Goal: Information Seeking & Learning: Check status

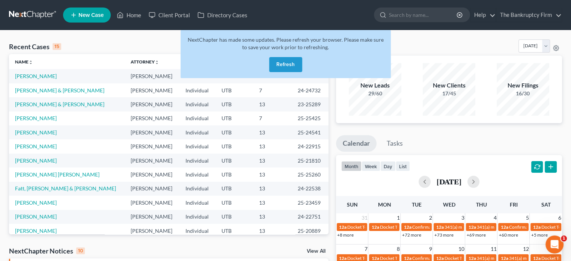
click at [288, 62] on button "Refresh" at bounding box center [285, 64] width 33 height 15
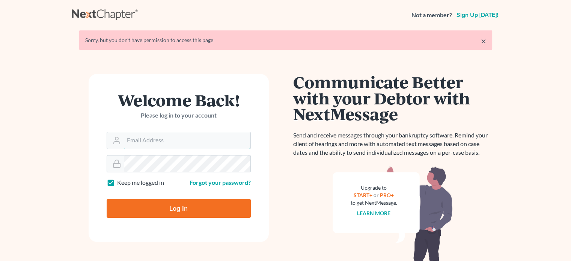
type input "[EMAIL_ADDRESS][DOMAIN_NAME]"
click at [174, 211] on input "Log In" at bounding box center [179, 208] width 144 height 19
type input "Thinking..."
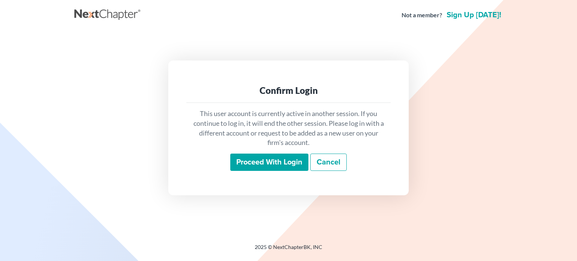
click at [276, 160] on input "Proceed with login" at bounding box center [269, 162] width 78 height 17
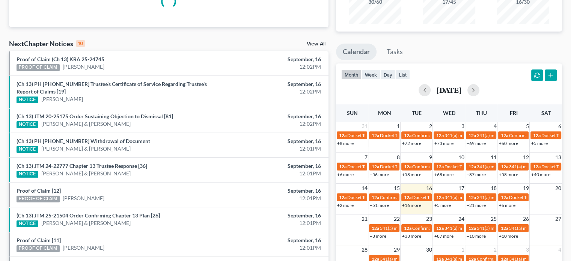
scroll to position [95, 0]
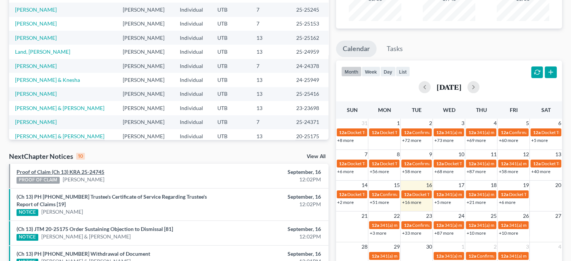
click at [69, 170] on link "Proof of Claim (Ch 13) KRA 25-24745" at bounding box center [61, 172] width 88 height 6
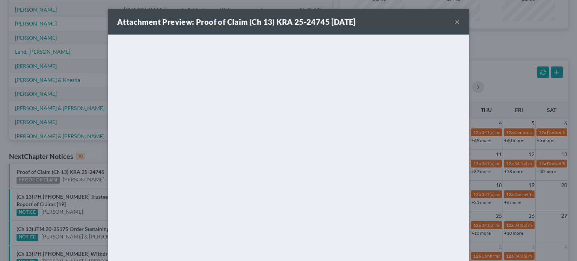
click at [81, 206] on div "Attachment Preview: Proof of Claim (Ch 13) KRA 25-24745 09/16/2025 × <object ng…" at bounding box center [288, 130] width 577 height 261
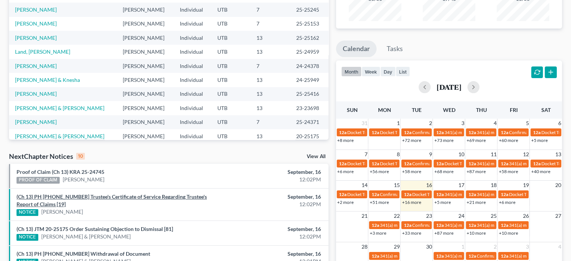
click at [80, 196] on link "(Ch 13) PH 24-26586 Trustee's Certificate of Service Regarding Trustee's Report…" at bounding box center [112, 200] width 190 height 14
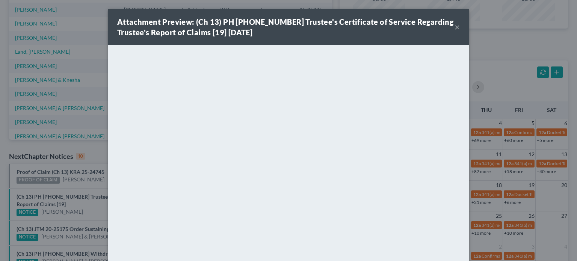
click at [85, 202] on div "Attachment Preview: (Ch 13) PH 24-26586 Trustee's Certificate of Service Regard…" at bounding box center [288, 130] width 577 height 261
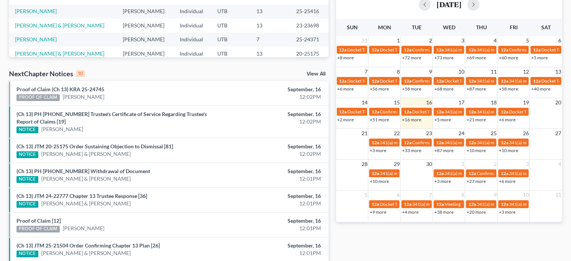
scroll to position [178, 0]
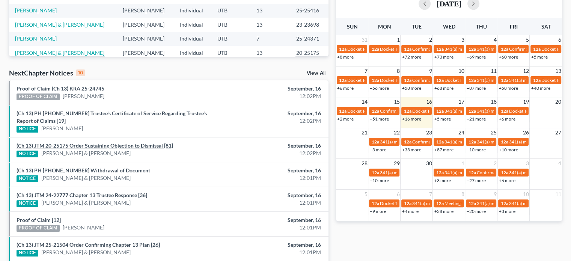
click at [93, 145] on link "(Ch 13) JTM 20-25175 Order Sustaining Objection to Dismissal [81]" at bounding box center [95, 145] width 157 height 6
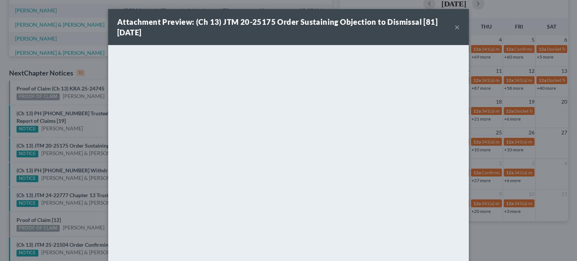
click at [90, 126] on div "Attachment Preview: (Ch 13) JTM 20-25175 Order Sustaining Objection to Dismissa…" at bounding box center [288, 130] width 577 height 261
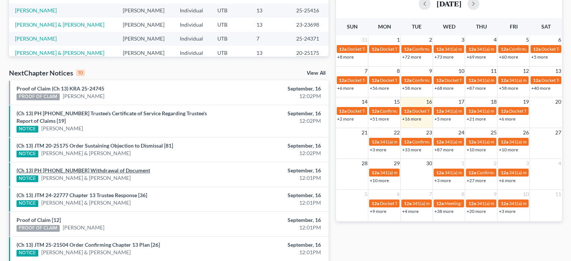
click at [90, 169] on link "(Ch 13) PH 24-25949 Withdrawal of Document" at bounding box center [84, 170] width 134 height 6
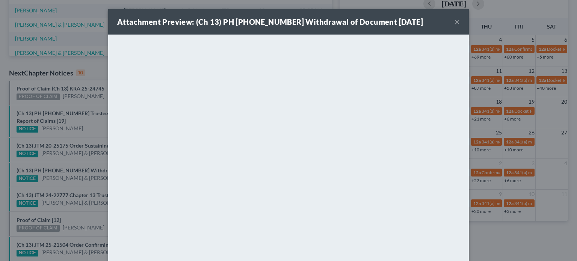
click at [89, 131] on div "Attachment Preview: (Ch 13) PH 24-25949 Withdrawal of Document 09/16/2025 × <ob…" at bounding box center [288, 130] width 577 height 261
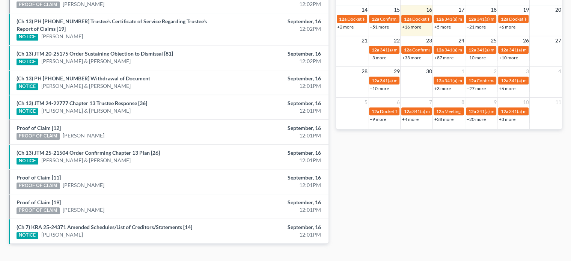
scroll to position [270, 0]
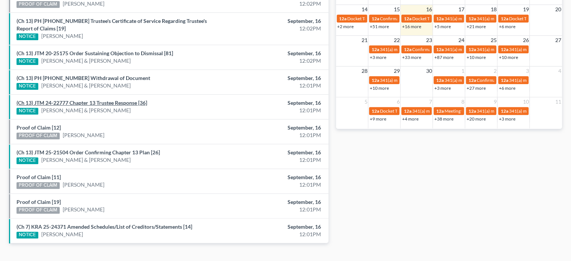
click at [103, 101] on link "(Ch 13) JTM 24-22777 Chapter 13 Trustee Response [36]" at bounding box center [82, 102] width 131 height 6
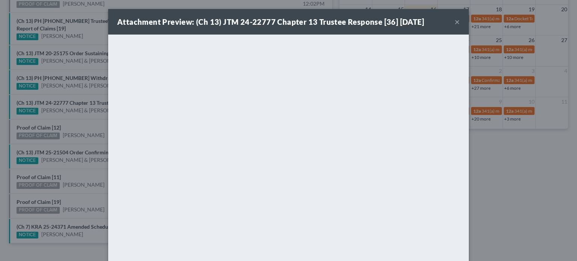
click at [78, 119] on div "Attachment Preview: (Ch 13) JTM 24-22777 Chapter 13 Trustee Response [36] 09/16…" at bounding box center [288, 130] width 577 height 261
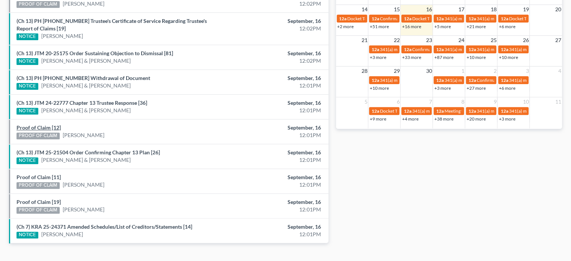
click at [41, 126] on link "Proof of Claim [12]" at bounding box center [39, 127] width 44 height 6
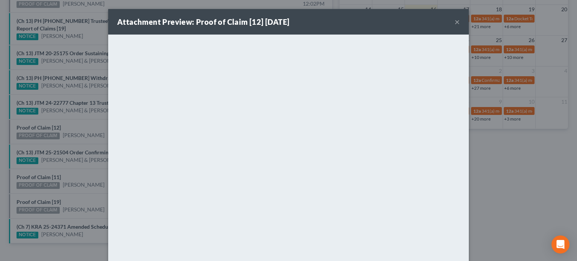
click at [82, 118] on div "Attachment Preview: Proof of Claim [12] 09/16/2025 × <object ng-attr-data='http…" at bounding box center [288, 130] width 577 height 261
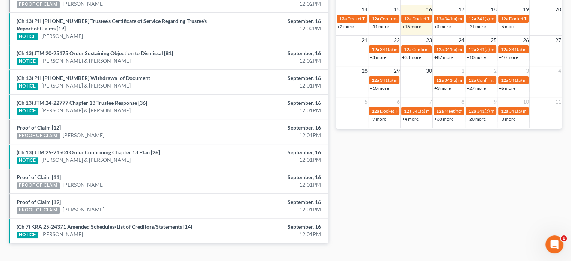
scroll to position [0, 0]
click at [97, 149] on link "(Ch 13) JTM 25-21504 Order Confirming Chapter 13 Plan [26]" at bounding box center [88, 152] width 143 height 6
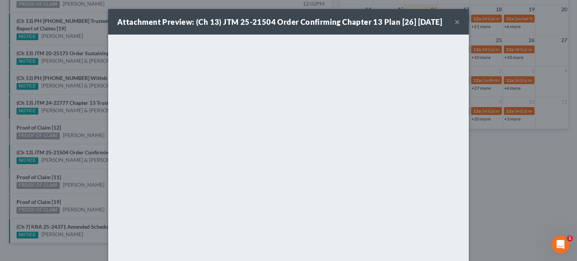
click at [87, 124] on div "Attachment Preview: (Ch 13) JTM 25-21504 Order Confirming Chapter 13 Plan [26] …" at bounding box center [288, 130] width 577 height 261
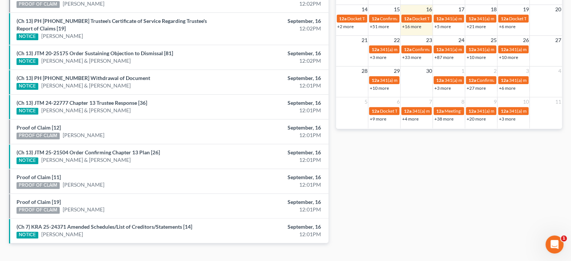
scroll to position [284, 0]
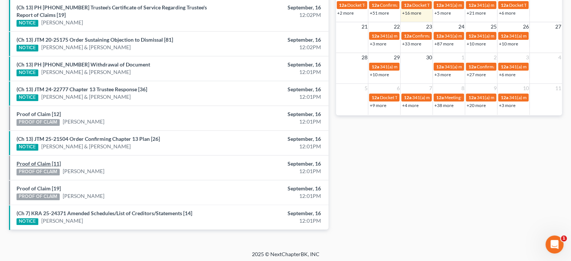
click at [32, 160] on link "Proof of Claim [11]" at bounding box center [39, 163] width 44 height 6
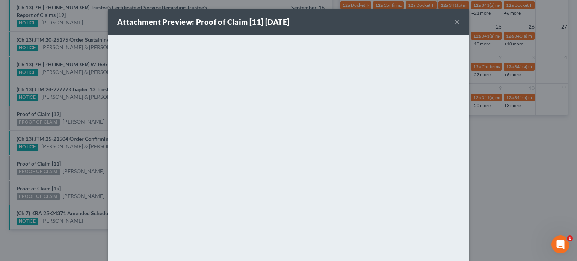
click at [83, 153] on div "Attachment Preview: Proof of Claim [11] 09/16/2025 × <object ng-attr-data='http…" at bounding box center [288, 130] width 577 height 261
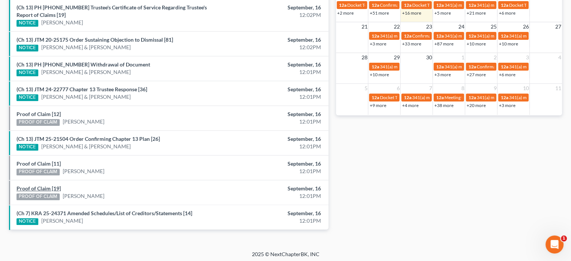
click at [34, 186] on link "Proof of Claim [19]" at bounding box center [39, 188] width 44 height 6
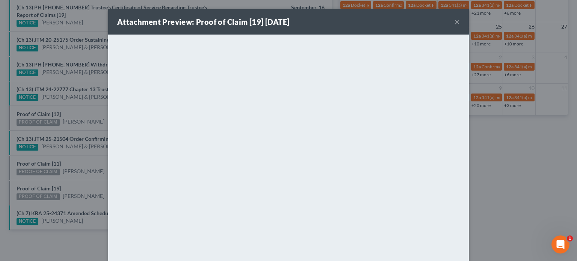
click at [77, 166] on div "Attachment Preview: Proof of Claim [19] 09/16/2025 × <object ng-attr-data='http…" at bounding box center [288, 130] width 577 height 261
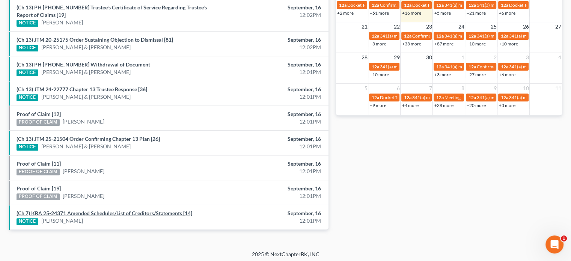
click at [106, 210] on link "(Ch 7) KRA 25-24371 Amended Schedules/List of Creditors/Statements [14]" at bounding box center [105, 213] width 176 height 6
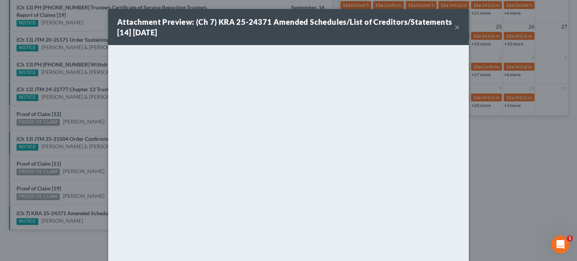
click at [90, 167] on div "Attachment Preview: (Ch 7) KRA 25-24371 Amended Schedules/List of Creditors/Sta…" at bounding box center [288, 130] width 577 height 261
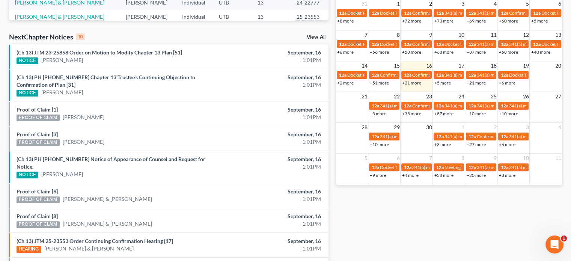
scroll to position [214, 0]
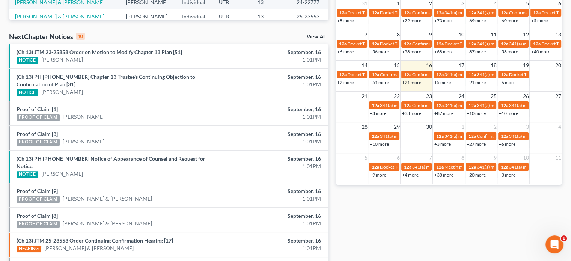
click at [39, 109] on link "Proof of Claim [1]" at bounding box center [37, 109] width 41 height 6
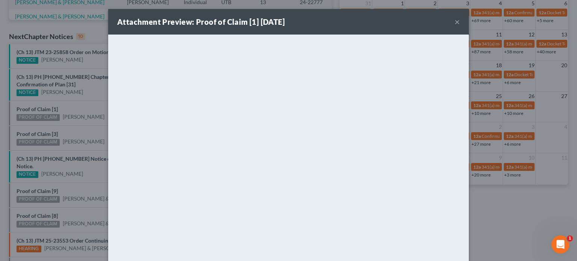
click at [35, 123] on div "Attachment Preview: Proof of Claim [1] 09/16/2025 × <object ng-attr-data='https…" at bounding box center [288, 130] width 577 height 261
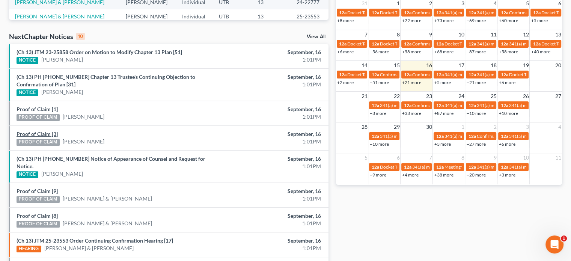
click at [35, 133] on link "Proof of Claim [3]" at bounding box center [37, 134] width 41 height 6
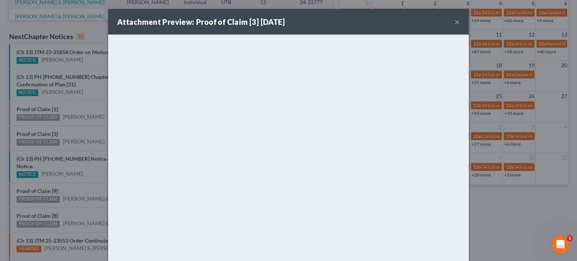
click at [51, 153] on div "Attachment Preview: Proof of Claim [3] 09/16/2025 × <object ng-attr-data='https…" at bounding box center [288, 130] width 577 height 261
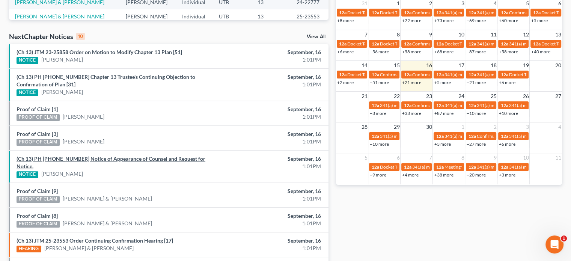
click at [51, 158] on link "(Ch 13) PH 25-25225 Notice of Appearance of Counsel and Request for Notice." at bounding box center [111, 162] width 189 height 14
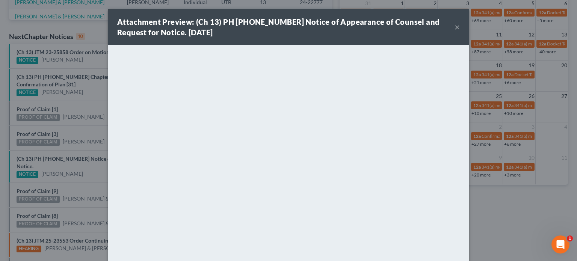
click at [46, 171] on div "Attachment Preview: (Ch 13) PH 25-25225 Notice of Appearance of Counsel and Req…" at bounding box center [288, 130] width 577 height 261
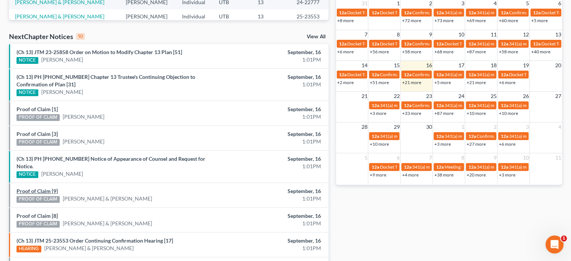
click at [39, 188] on link "Proof of Claim [9]" at bounding box center [37, 191] width 41 height 6
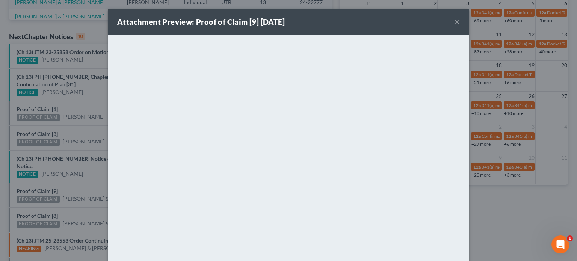
click at [38, 197] on div "Attachment Preview: Proof of Claim [9] 09/16/2025 × <object ng-attr-data='https…" at bounding box center [288, 130] width 577 height 261
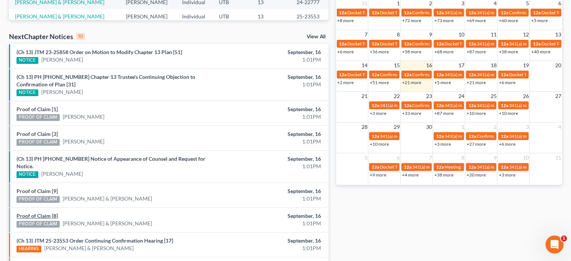
click at [38, 212] on link "Proof of Claim [8]" at bounding box center [37, 215] width 41 height 6
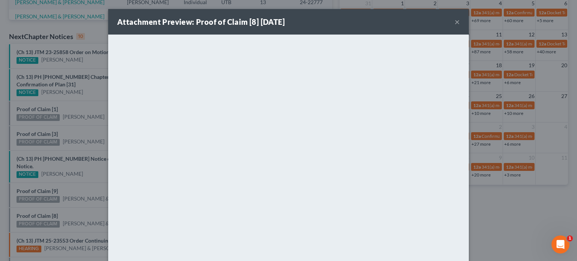
click at [41, 201] on div "Attachment Preview: Proof of Claim [8] 09/16/2025 × <object ng-attr-data='https…" at bounding box center [288, 130] width 577 height 261
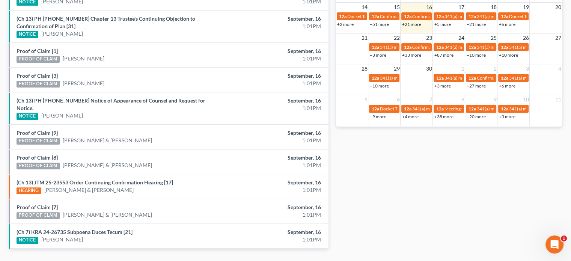
scroll to position [273, 0]
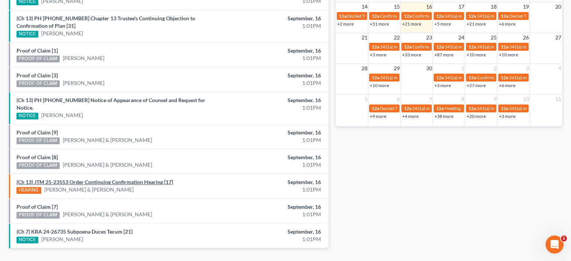
click at [69, 179] on link "(Ch 13) JTM 25-23553 Order Continuing Confirmation Hearing [17]" at bounding box center [95, 182] width 157 height 6
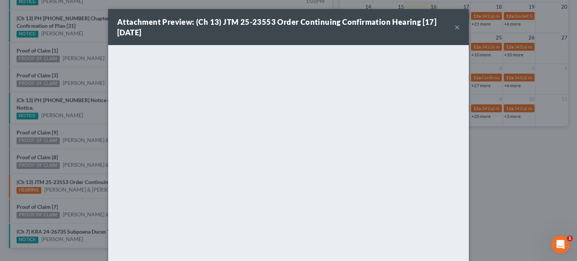
click at [68, 190] on div "Attachment Preview: (Ch 13) JTM 25-23553 Order Continuing Confirmation Hearing …" at bounding box center [288, 130] width 577 height 261
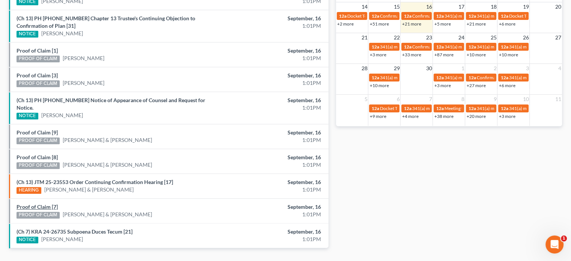
click at [38, 203] on link "Proof of Claim [7]" at bounding box center [37, 206] width 41 height 6
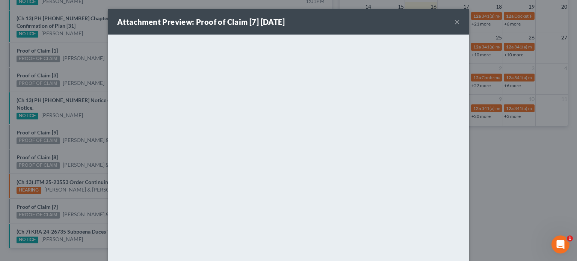
click at [82, 154] on div "Attachment Preview: Proof of Claim [7] 09/16/2025 × <object ng-attr-data='https…" at bounding box center [288, 130] width 577 height 261
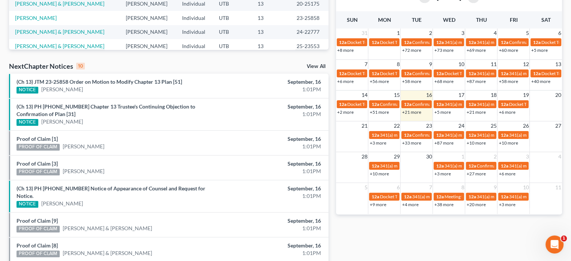
scroll to position [184, 0]
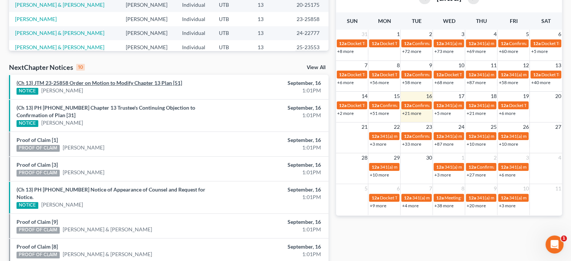
click at [104, 80] on link "(Ch 13) JTM 23-25858 Order on Motion to Modify Chapter 13 Plan [51]" at bounding box center [100, 83] width 166 height 6
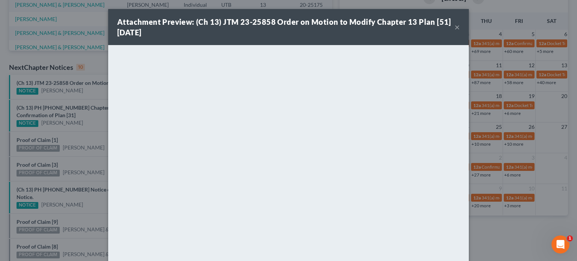
click at [93, 97] on div "Attachment Preview: (Ch 13) JTM 23-25858 Order on Motion to Modify Chapter 13 P…" at bounding box center [288, 130] width 577 height 261
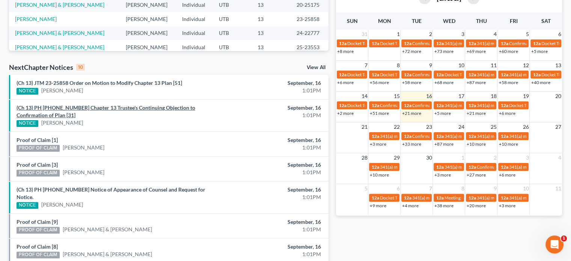
click at [89, 104] on link "(Ch 13) PH 25-22395 Chapter 13 Trustee's Continuing Objection to Confirmation o…" at bounding box center [106, 111] width 179 height 14
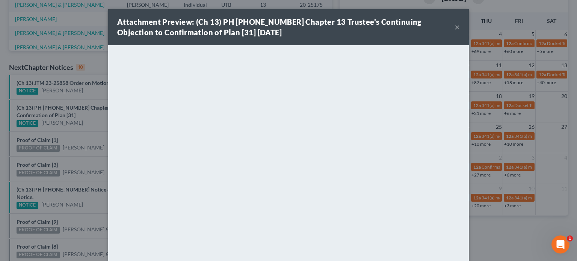
click at [454, 27] on button "×" at bounding box center [456, 27] width 5 height 9
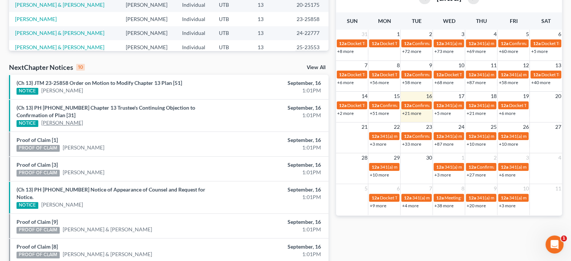
click at [57, 124] on link "Chante Suitt" at bounding box center [62, 123] width 42 height 8
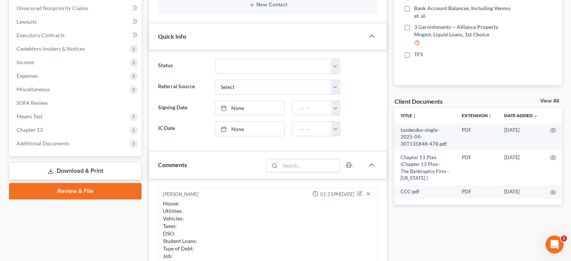
scroll to position [59, 0]
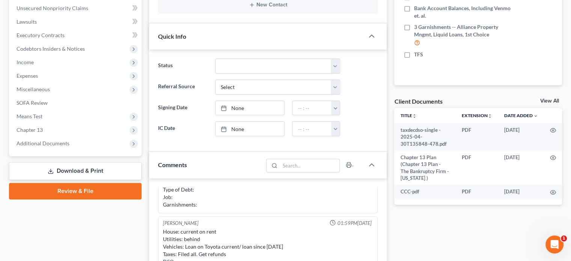
click at [542, 99] on link "View All" at bounding box center [549, 100] width 19 height 5
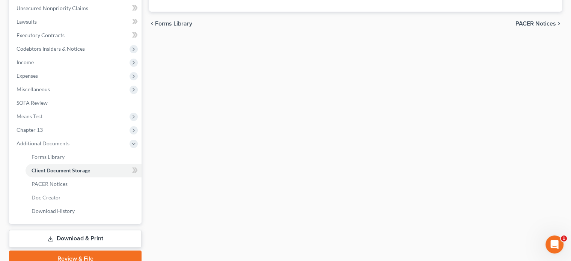
scroll to position [80, 0]
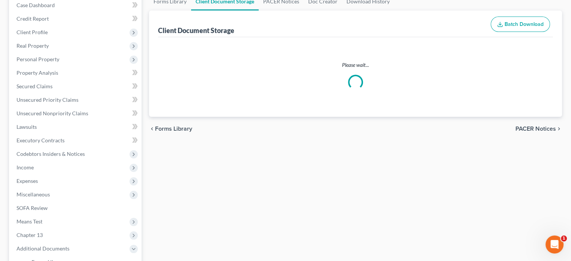
select select "30"
select select "26"
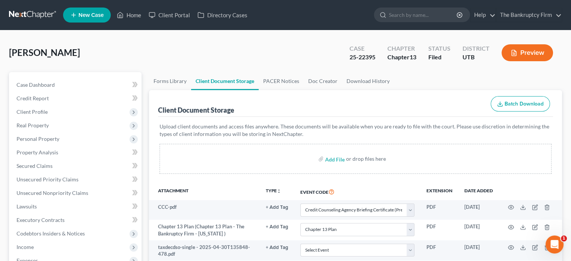
scroll to position [32, 0]
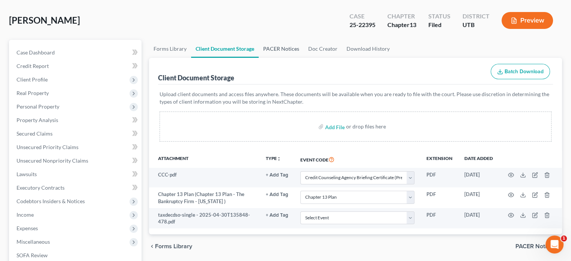
click at [268, 47] on link "PACER Notices" at bounding box center [281, 49] width 45 height 18
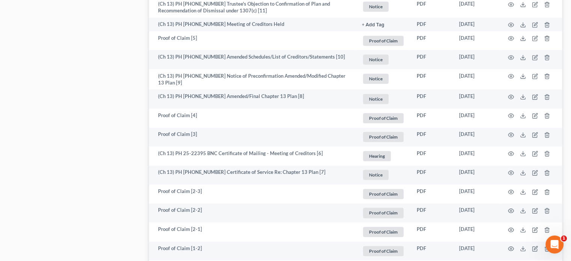
scroll to position [742, 0]
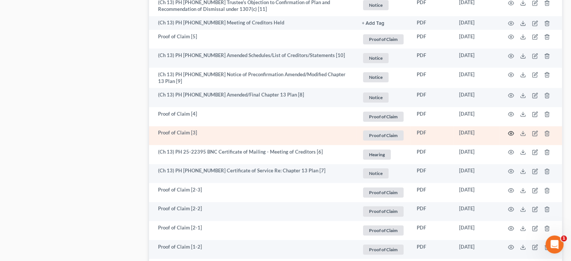
click at [509, 133] on icon "button" at bounding box center [511, 133] width 6 height 6
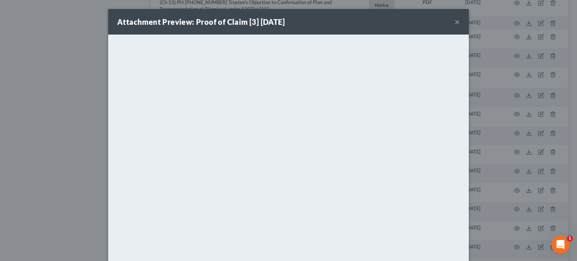
click at [455, 24] on button "×" at bounding box center [456, 21] width 5 height 9
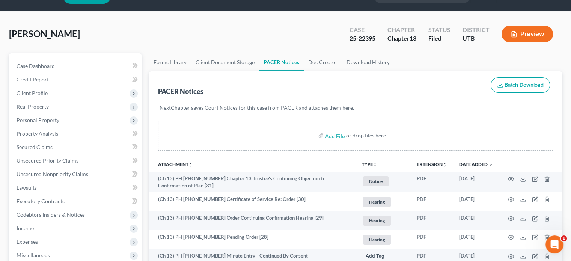
scroll to position [0, 0]
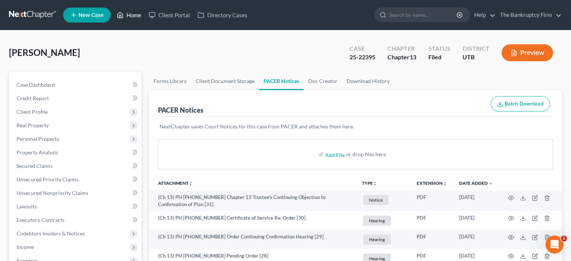
click at [137, 14] on link "Home" at bounding box center [129, 15] width 32 height 14
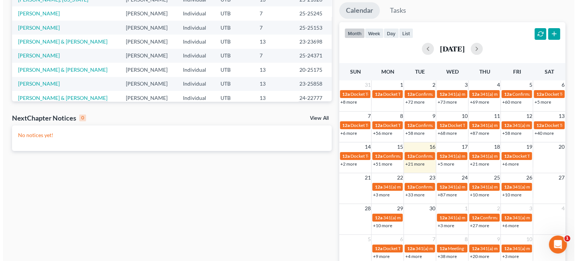
scroll to position [172, 0]
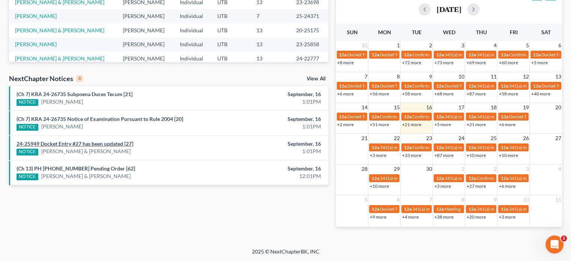
click at [98, 142] on link "24-25949 Docket Entry #27 has been updated [27]" at bounding box center [75, 143] width 117 height 6
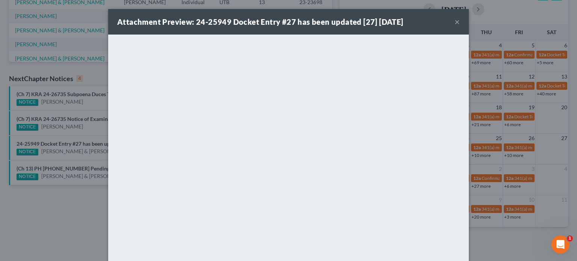
click at [76, 152] on div "Attachment Preview: 24-25949 Docket Entry #27 has been updated [27] 09/16/2025 …" at bounding box center [288, 130] width 577 height 261
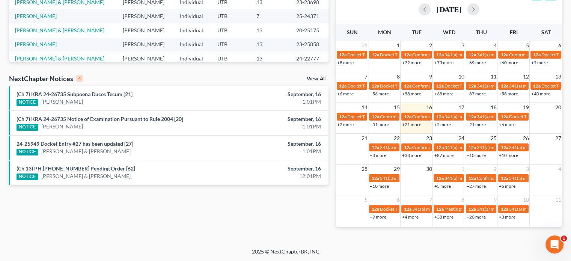
click at [88, 168] on link "(Ch 13) PH 23-23698 Pending Order [62]" at bounding box center [76, 168] width 119 height 6
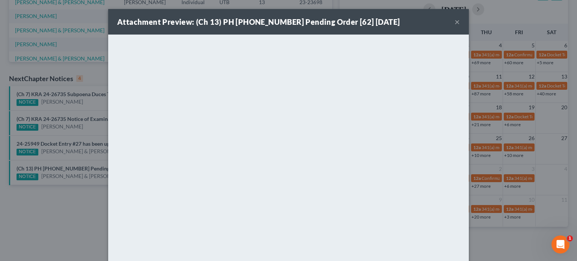
click at [61, 157] on div "Attachment Preview: (Ch 13) PH 23-23698 Pending Order [62] 09/16/2025 × <object…" at bounding box center [288, 130] width 577 height 261
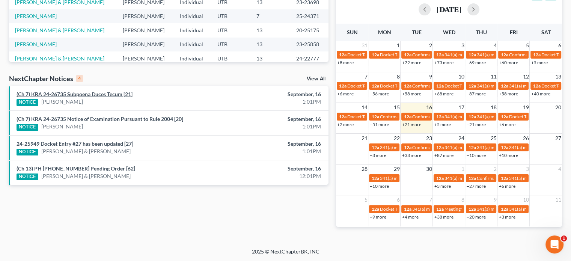
click at [102, 92] on link "(Ch 7) KRA 24-26735 Subpoena Duces Tecum [21]" at bounding box center [75, 94] width 116 height 6
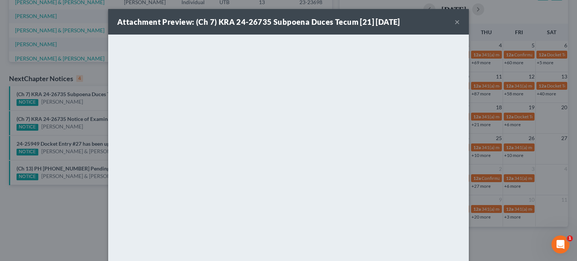
scroll to position [53, 0]
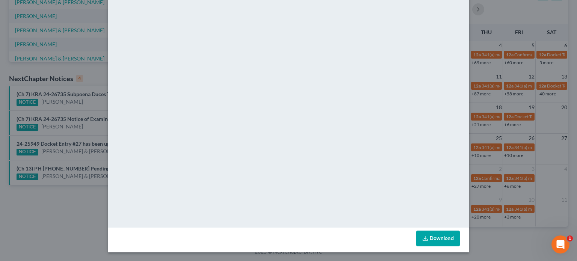
click at [518, 14] on div "Attachment Preview: (Ch 7) KRA 24-26735 Subpoena Duces Tecum [21] 09/16/2025 × …" at bounding box center [288, 130] width 577 height 261
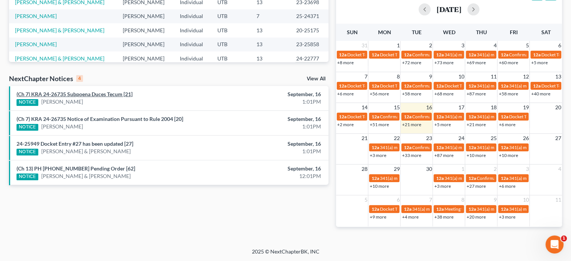
click at [99, 93] on link "(Ch 7) KRA 24-26735 Subpoena Duces Tecum [21]" at bounding box center [75, 94] width 116 height 6
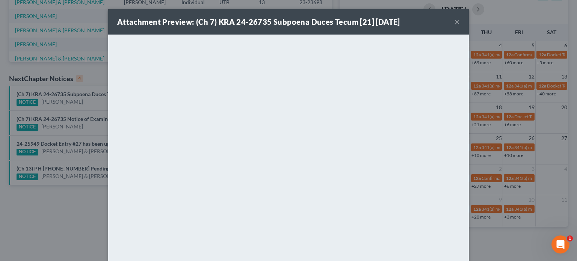
click at [94, 98] on div "Attachment Preview: (Ch 7) KRA 24-26735 Subpoena Duces Tecum [21] 09/16/2025 × …" at bounding box center [288, 130] width 577 height 261
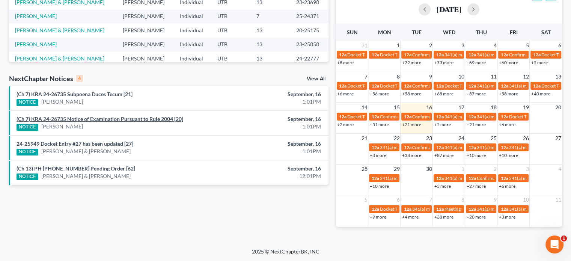
click at [90, 120] on link "(Ch 7) KRA 24-26735 Notice of Examination Pursuant to Rule 2004 [20]" at bounding box center [100, 119] width 167 height 6
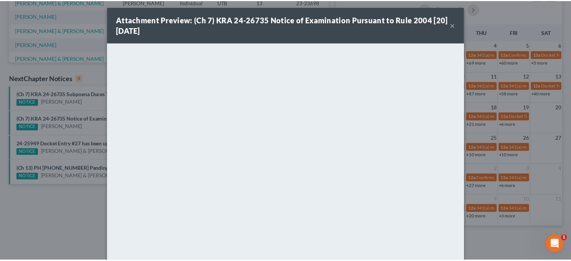
scroll to position [0, 0]
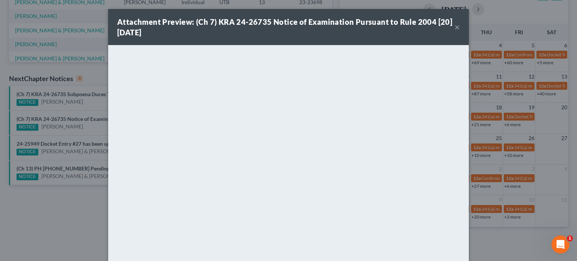
click at [456, 25] on button "×" at bounding box center [456, 27] width 5 height 9
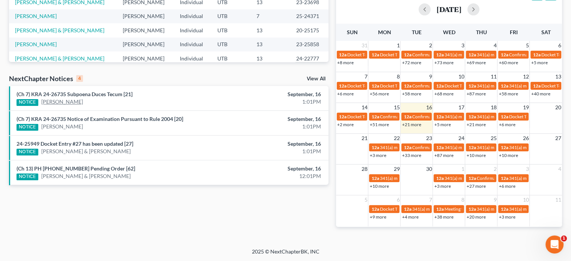
click at [56, 99] on link "Steven Stafford" at bounding box center [62, 102] width 42 height 8
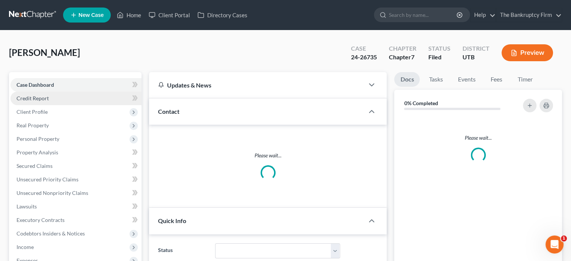
click at [52, 101] on link "Credit Report" at bounding box center [76, 99] width 131 height 14
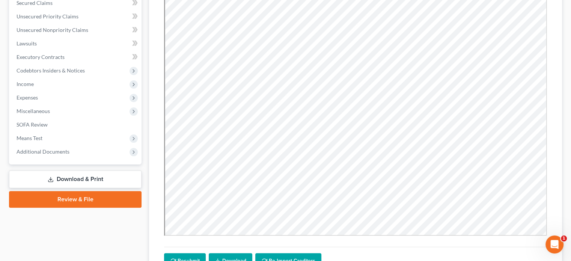
scroll to position [231, 0]
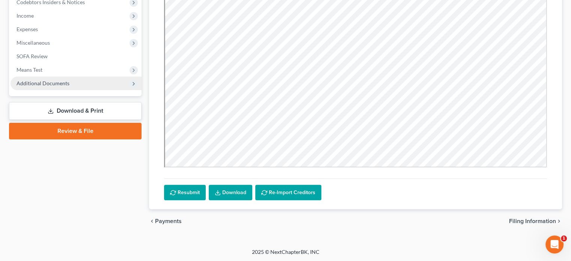
click at [57, 82] on span "Additional Documents" at bounding box center [43, 83] width 53 height 6
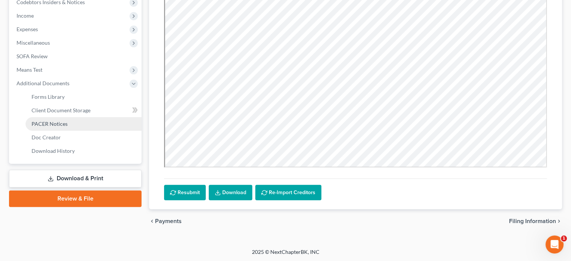
click at [52, 121] on span "PACER Notices" at bounding box center [50, 124] width 36 height 6
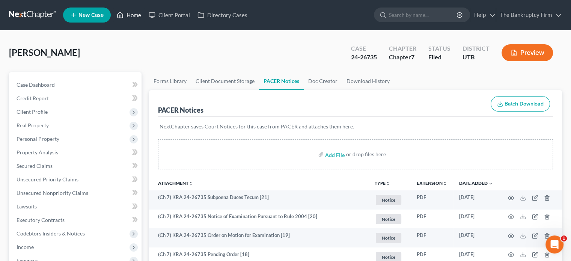
click at [137, 15] on link "Home" at bounding box center [129, 15] width 32 height 14
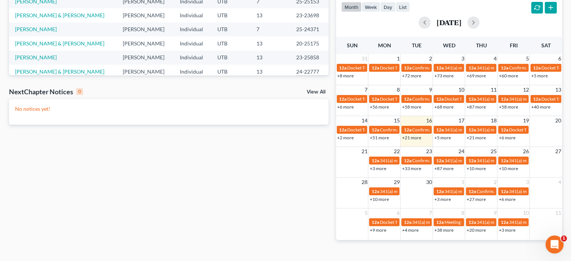
scroll to position [172, 0]
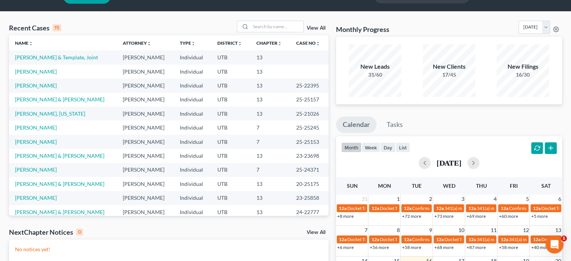
scroll to position [18, 0]
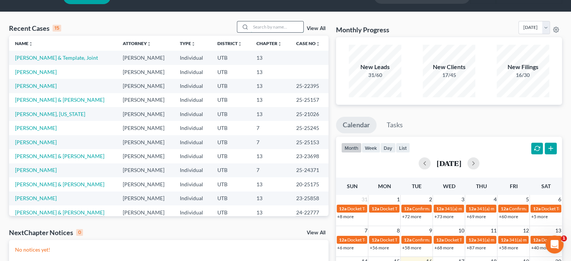
click at [262, 26] on input "search" at bounding box center [277, 26] width 53 height 11
type input "[PERSON_NAME]"
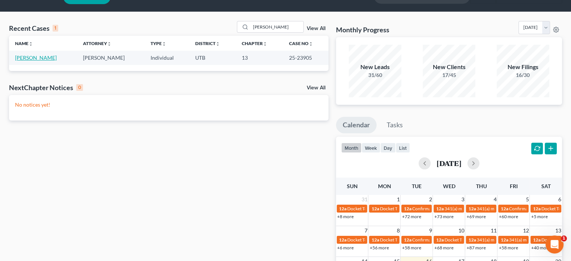
click at [29, 55] on link "[PERSON_NAME]" at bounding box center [36, 57] width 42 height 6
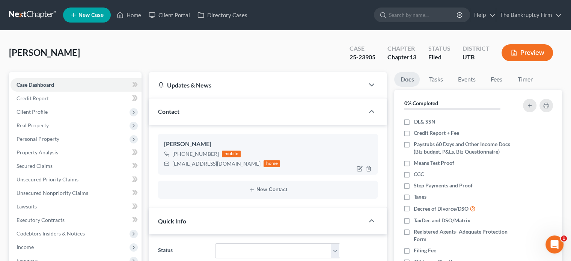
scroll to position [59, 0]
click at [225, 152] on img at bounding box center [224, 154] width 6 height 6
